Goal: Information Seeking & Learning: Find specific fact

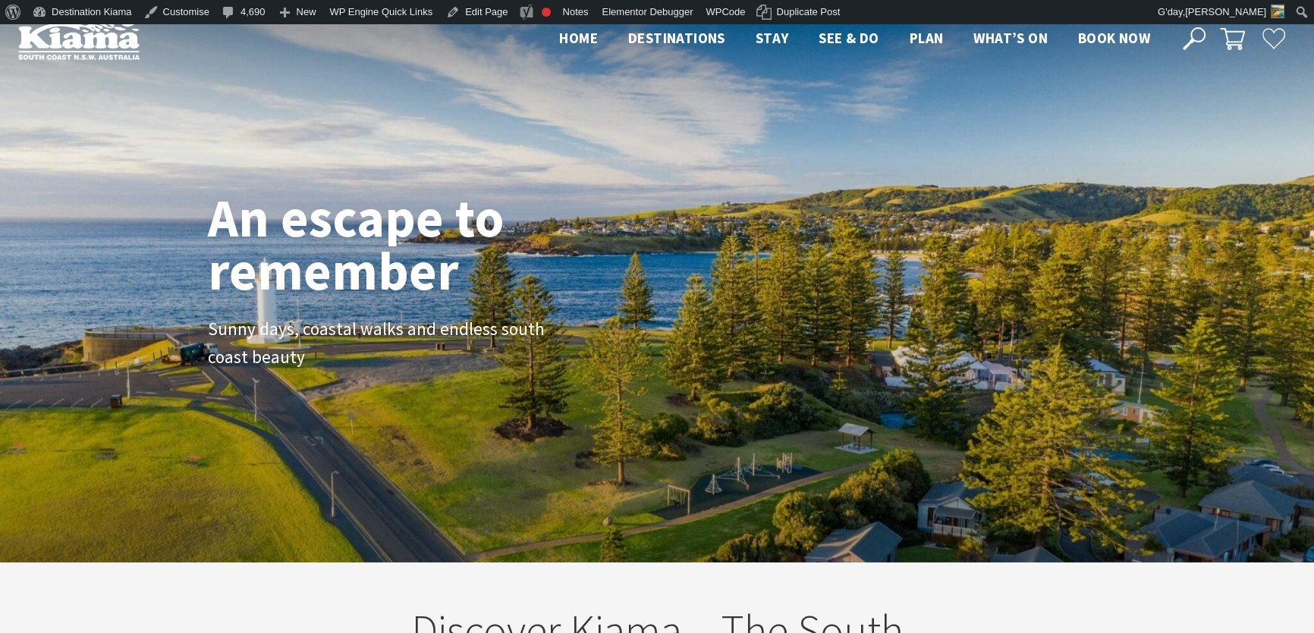
scroll to position [250, 1324]
click at [1196, 38] on icon at bounding box center [1194, 38] width 23 height 23
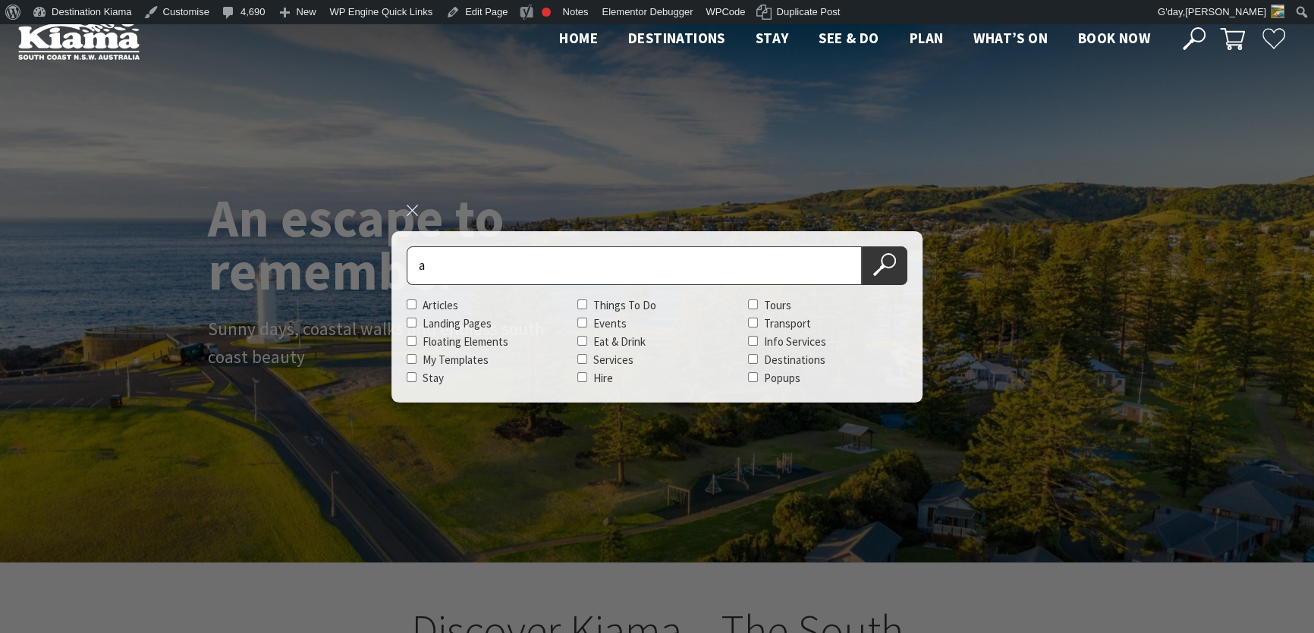
scroll to position [260, 1324]
type input "ataahua"
click at [862, 247] on button "Search Now" at bounding box center [885, 266] width 46 height 39
